Goal: Task Accomplishment & Management: Manage account settings

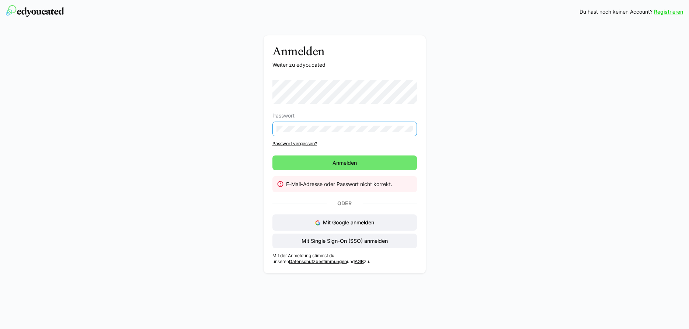
click at [289, 144] on link "Passwort vergessen?" at bounding box center [344, 144] width 144 height 6
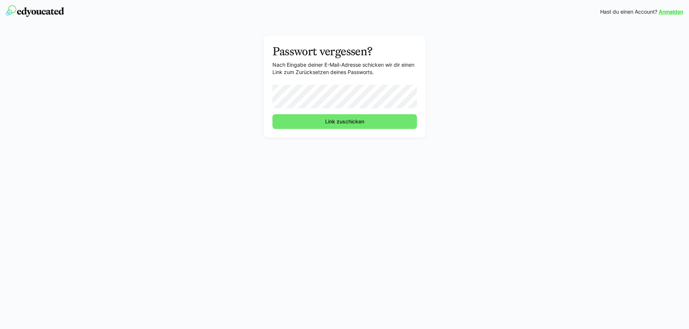
click at [272, 114] on button "Link zuschicken" at bounding box center [344, 121] width 144 height 15
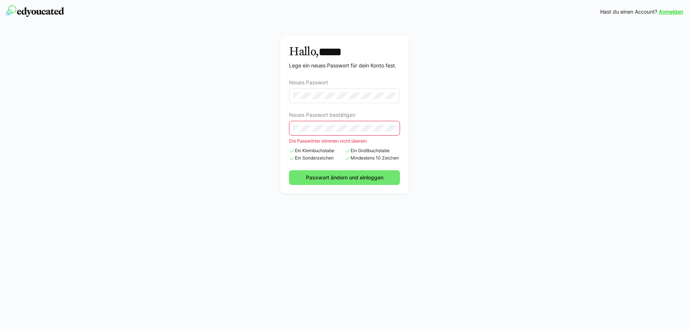
click at [356, 91] on eds-input at bounding box center [344, 95] width 111 height 15
click at [289, 170] on button "Passwort ändern und einloggen" at bounding box center [344, 177] width 111 height 15
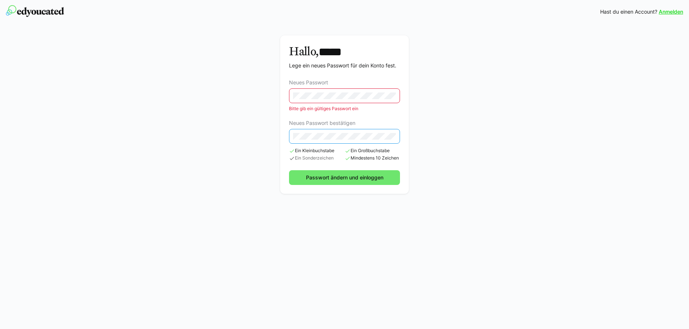
click at [289, 170] on button "Passwort ändern und einloggen" at bounding box center [344, 177] width 111 height 15
click at [355, 174] on span "Passwort ändern und einloggen" at bounding box center [345, 177] width 80 height 7
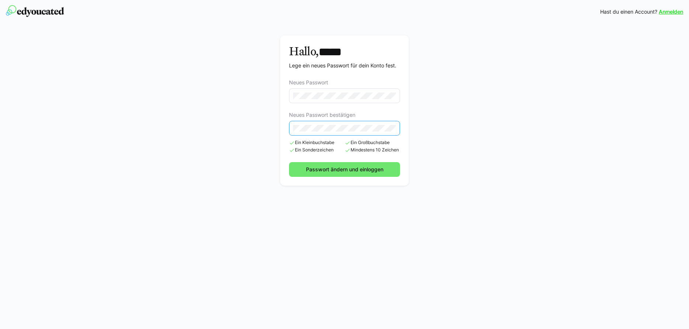
click at [289, 162] on button "Passwort ändern und einloggen" at bounding box center [344, 169] width 111 height 15
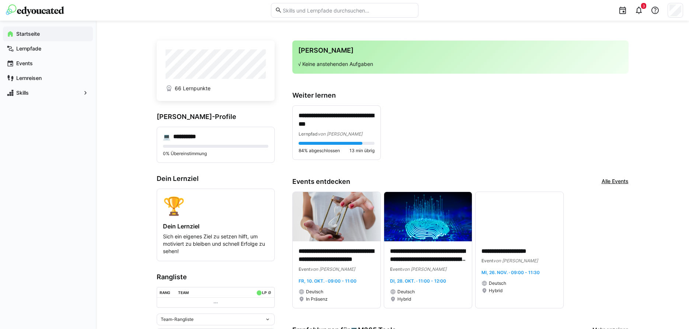
scroll to position [38, 0]
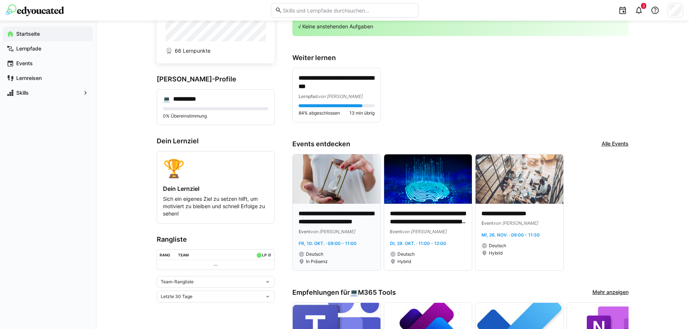
click at [340, 179] on img at bounding box center [337, 178] width 88 height 49
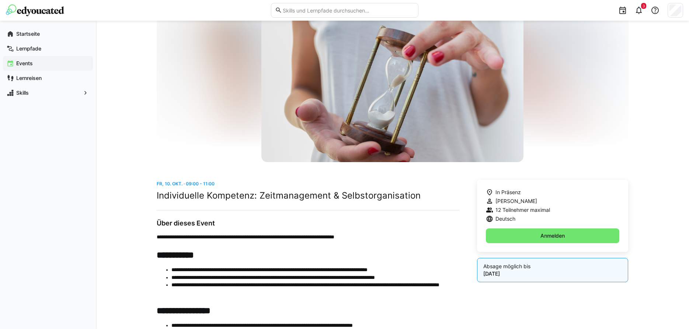
scroll to position [113, 0]
